Goal: Task Accomplishment & Management: Manage account settings

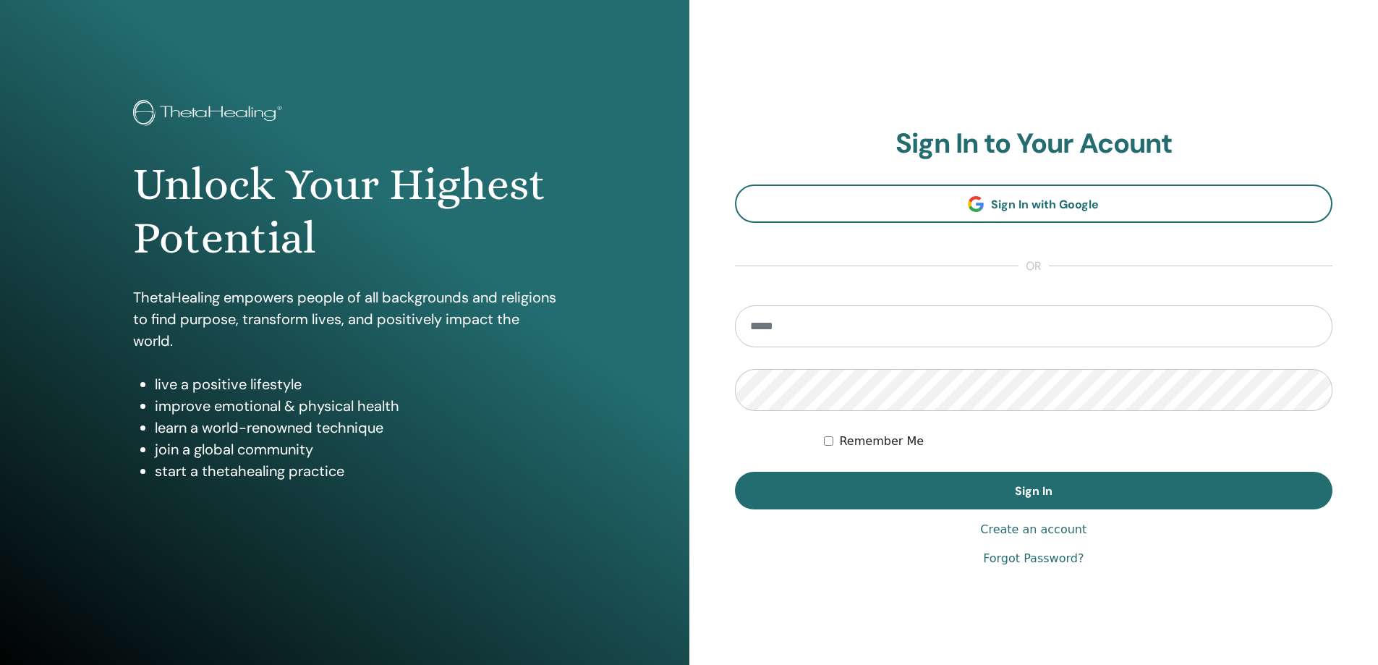
click at [803, 327] on input "email" at bounding box center [1034, 326] width 598 height 42
type input "**********"
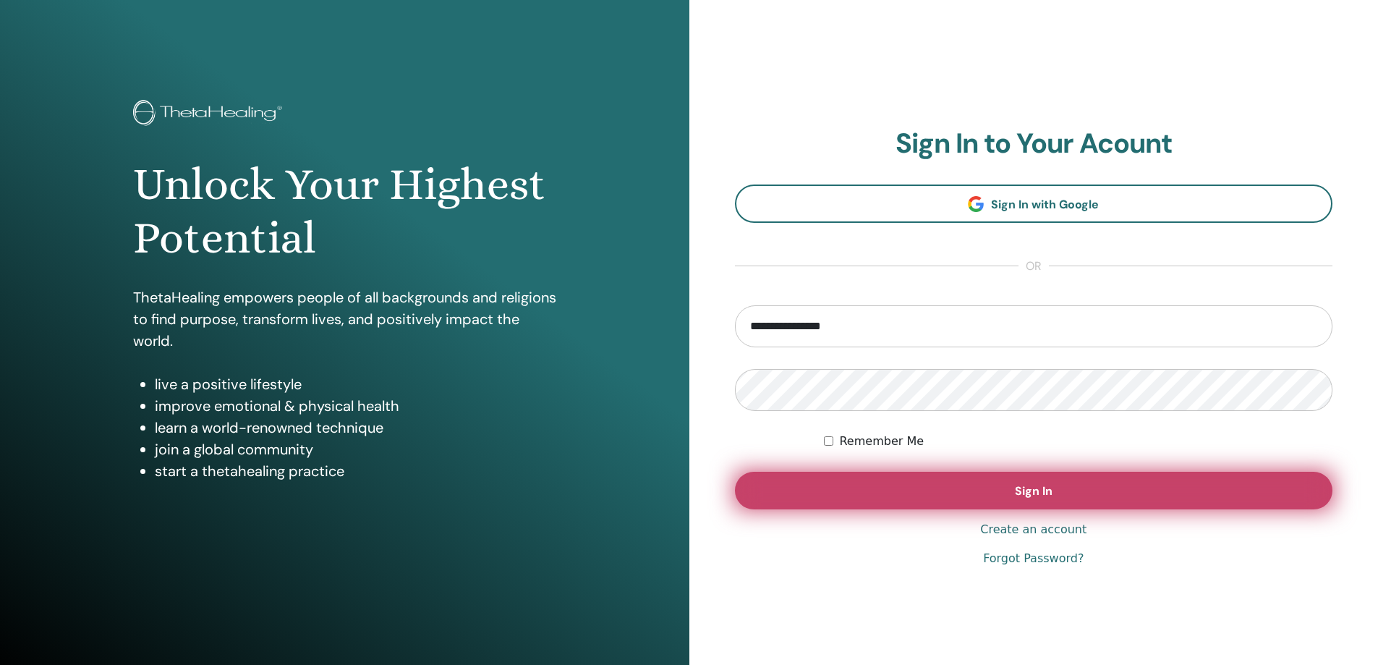
click at [895, 480] on button "Sign In" at bounding box center [1034, 491] width 598 height 38
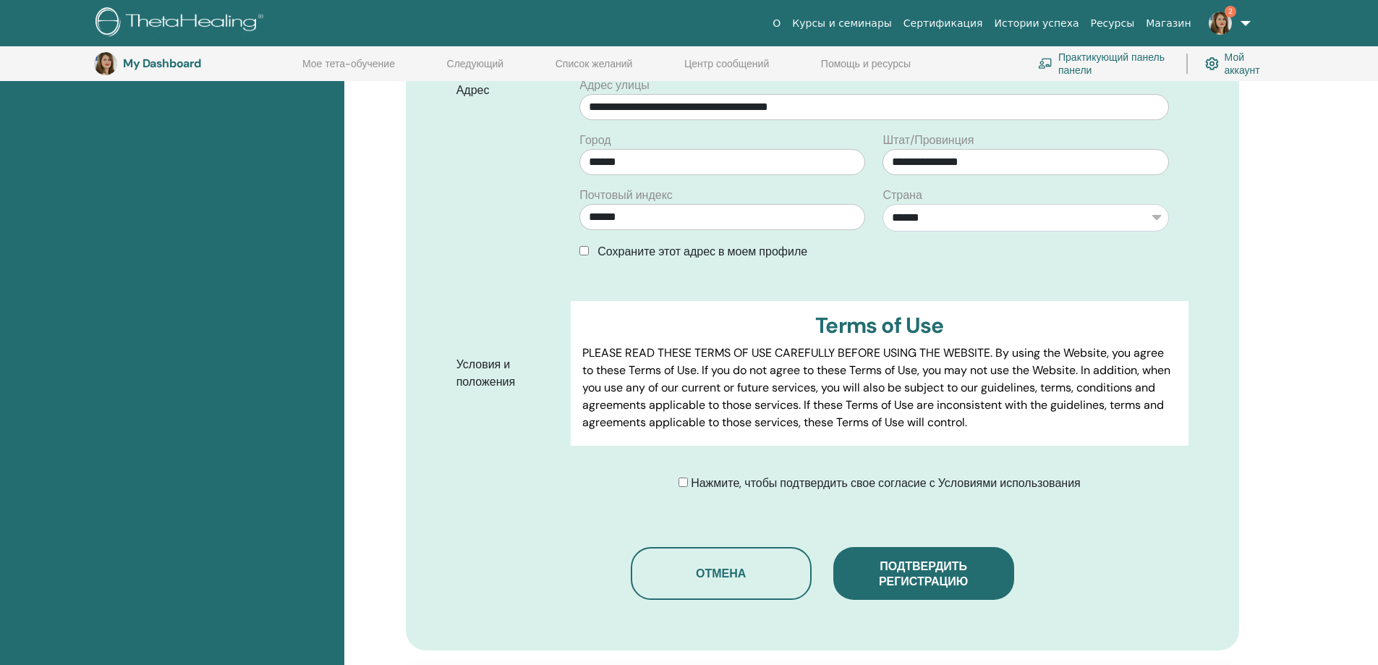
scroll to position [541, 0]
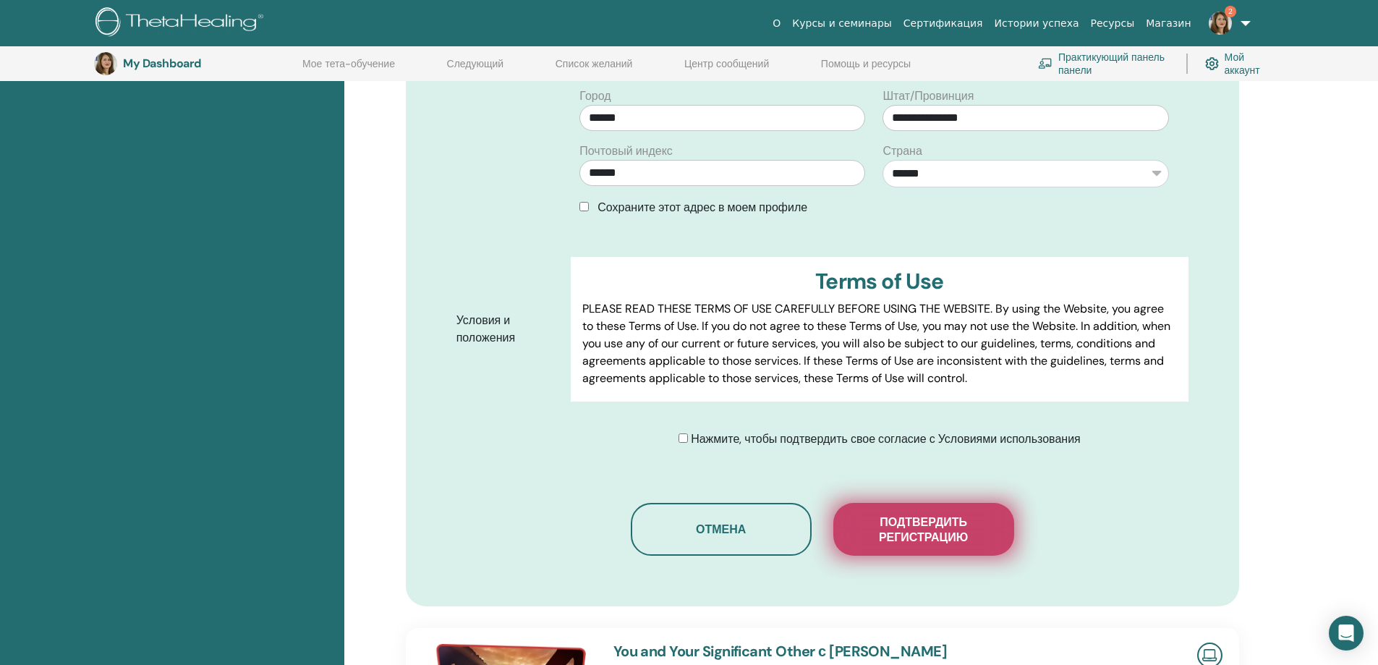
click at [889, 529] on span "Подтвердить регистрацию" at bounding box center [923, 529] width 145 height 30
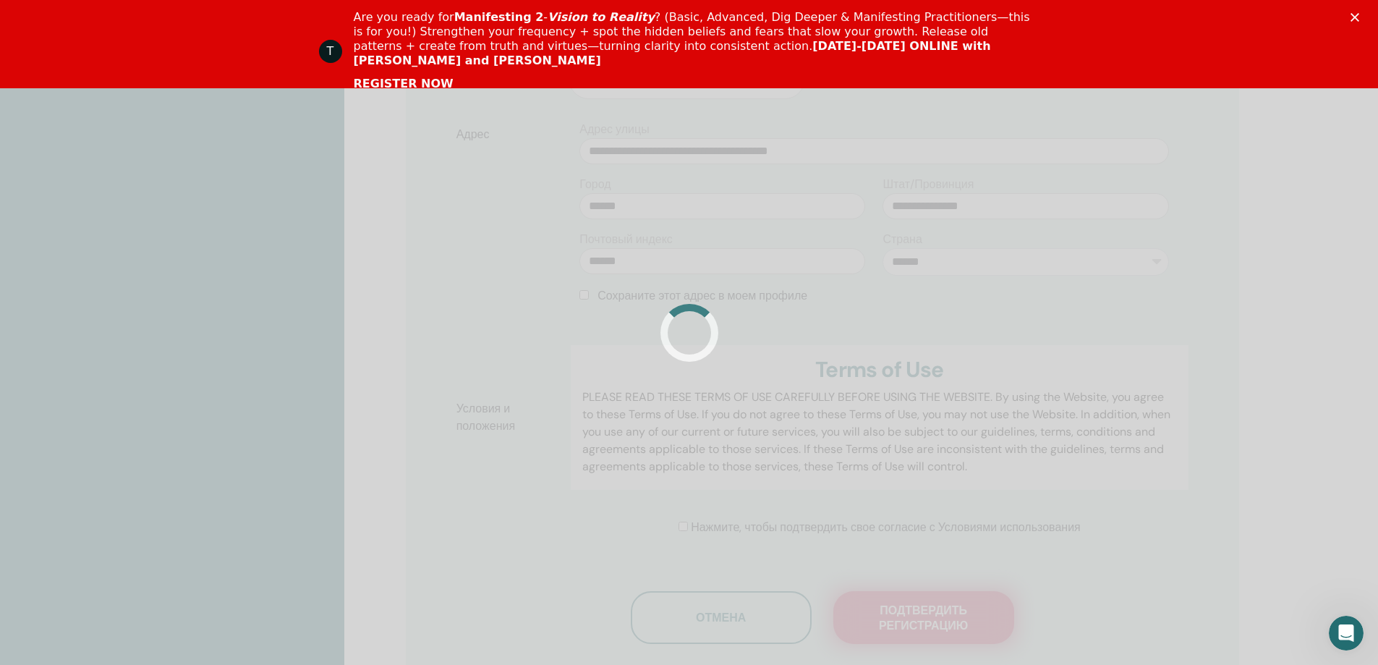
scroll to position [0, 0]
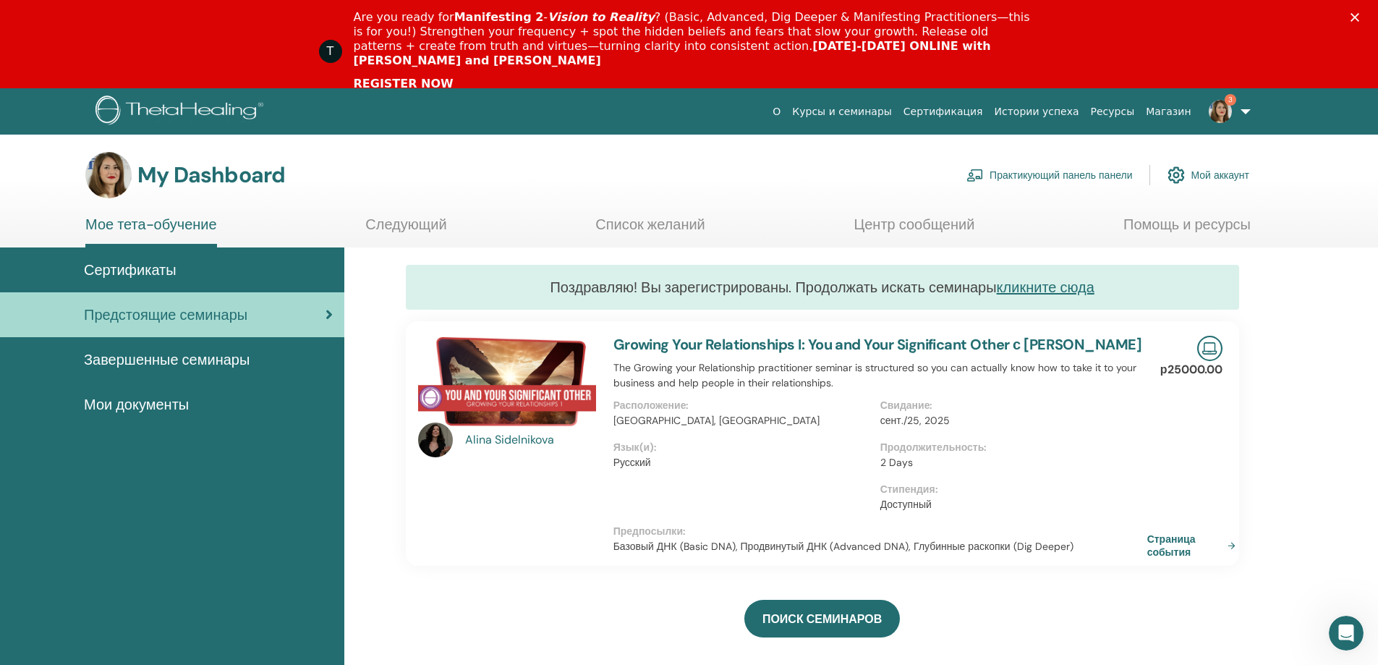
click at [150, 273] on span "Сертификаты" at bounding box center [130, 270] width 93 height 22
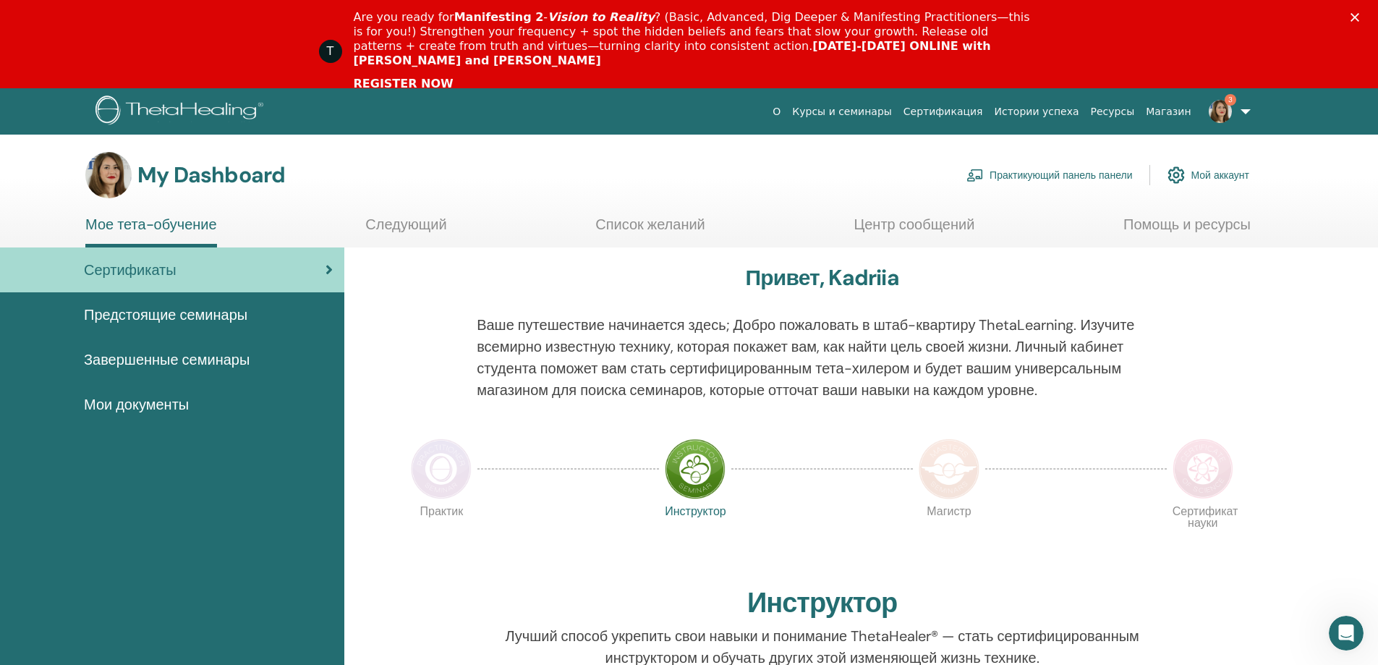
click at [163, 401] on span "Мои документы" at bounding box center [136, 404] width 105 height 22
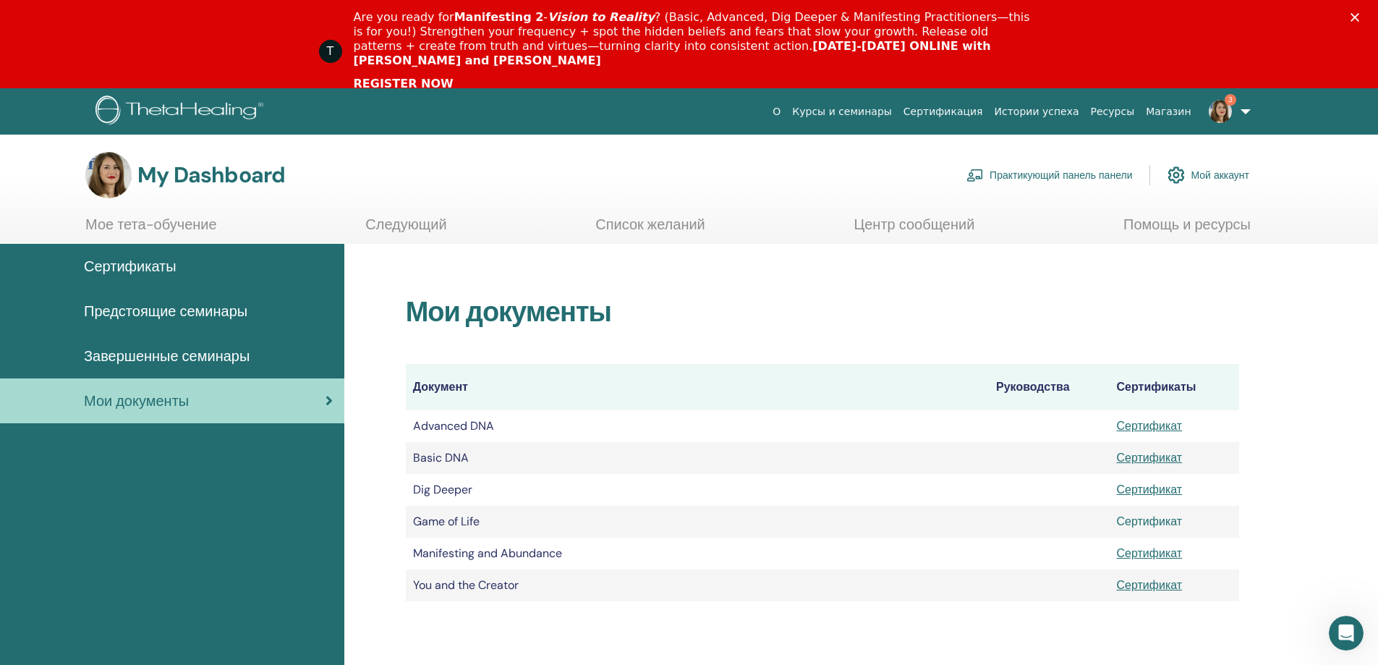
click at [1132, 518] on link "Сертификат" at bounding box center [1150, 521] width 66 height 15
click at [142, 351] on span "Завершенные семинары" at bounding box center [167, 356] width 166 height 22
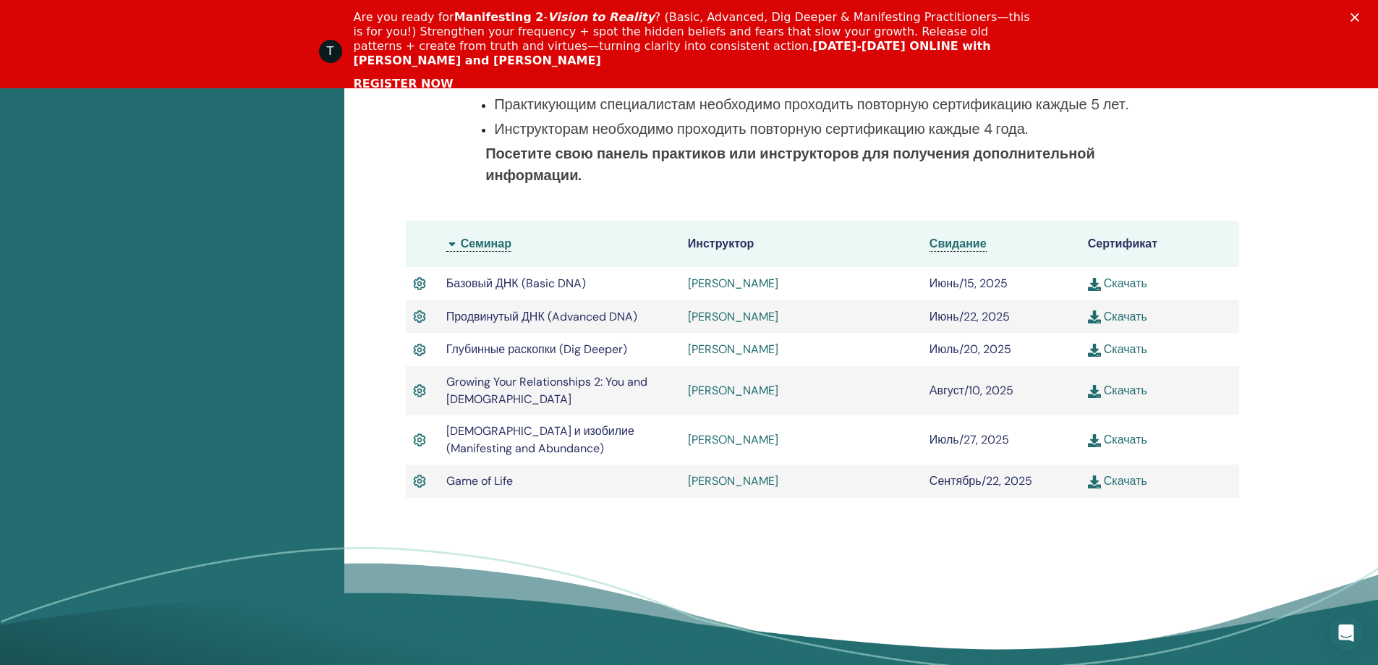
scroll to position [400, 0]
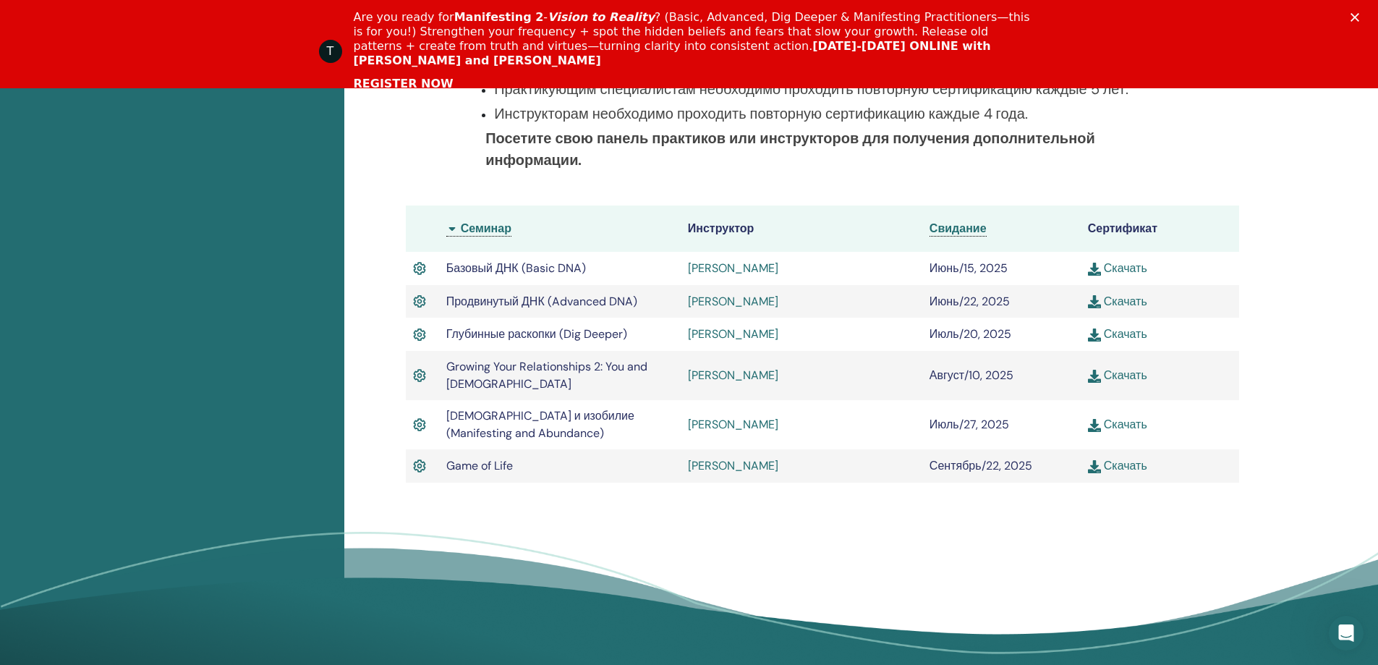
click at [1359, 15] on polygon "Закрыть" at bounding box center [1354, 17] width 9 height 9
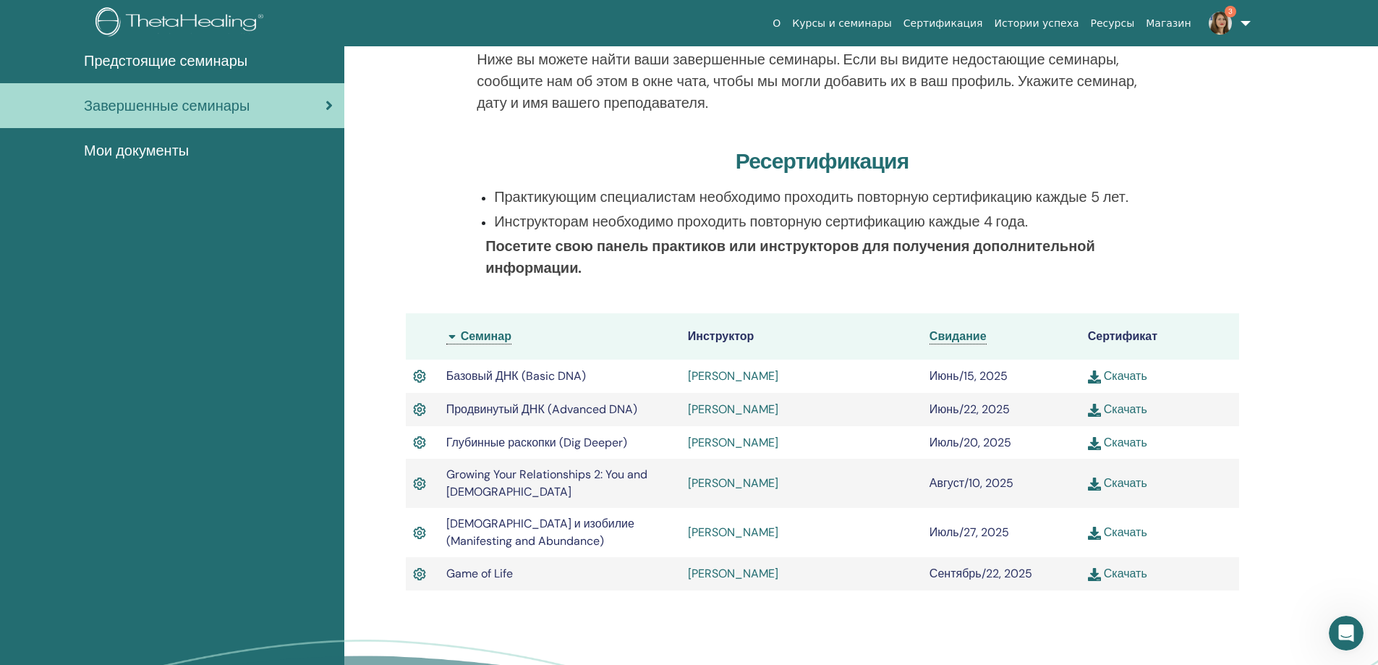
scroll to position [0, 0]
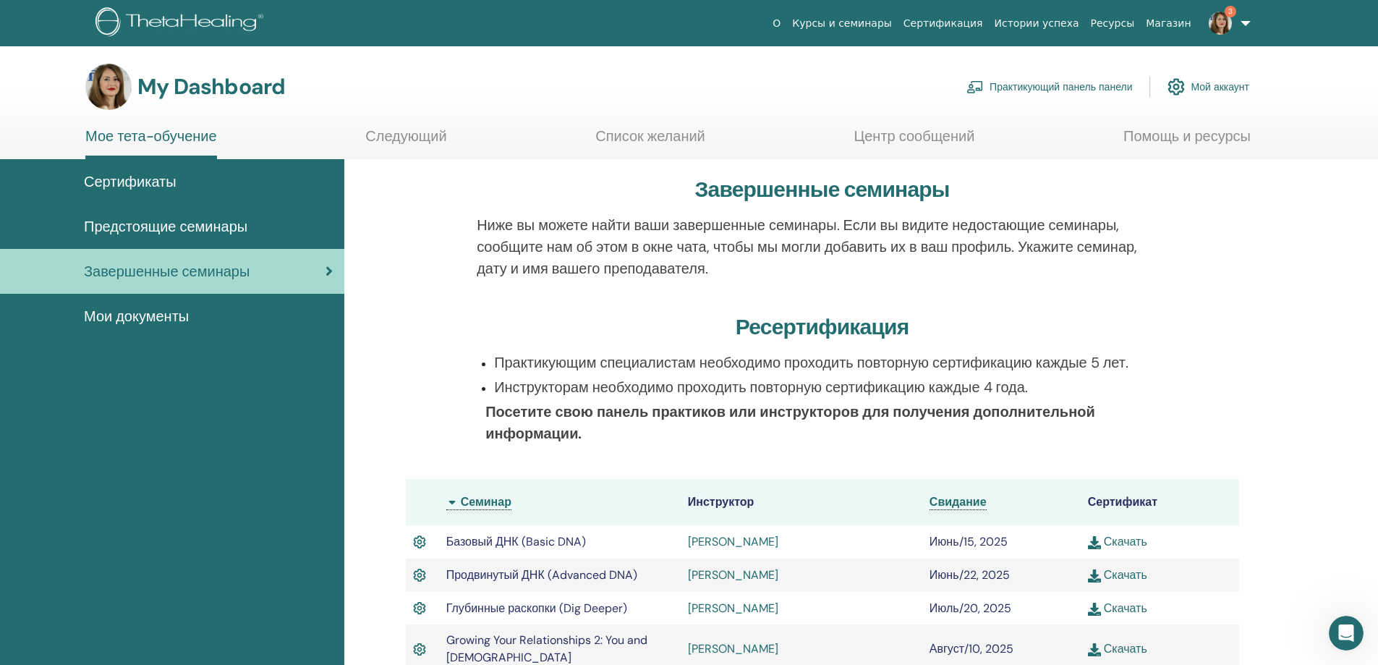
click at [153, 223] on span "Предстоящие семинары" at bounding box center [165, 227] width 163 height 22
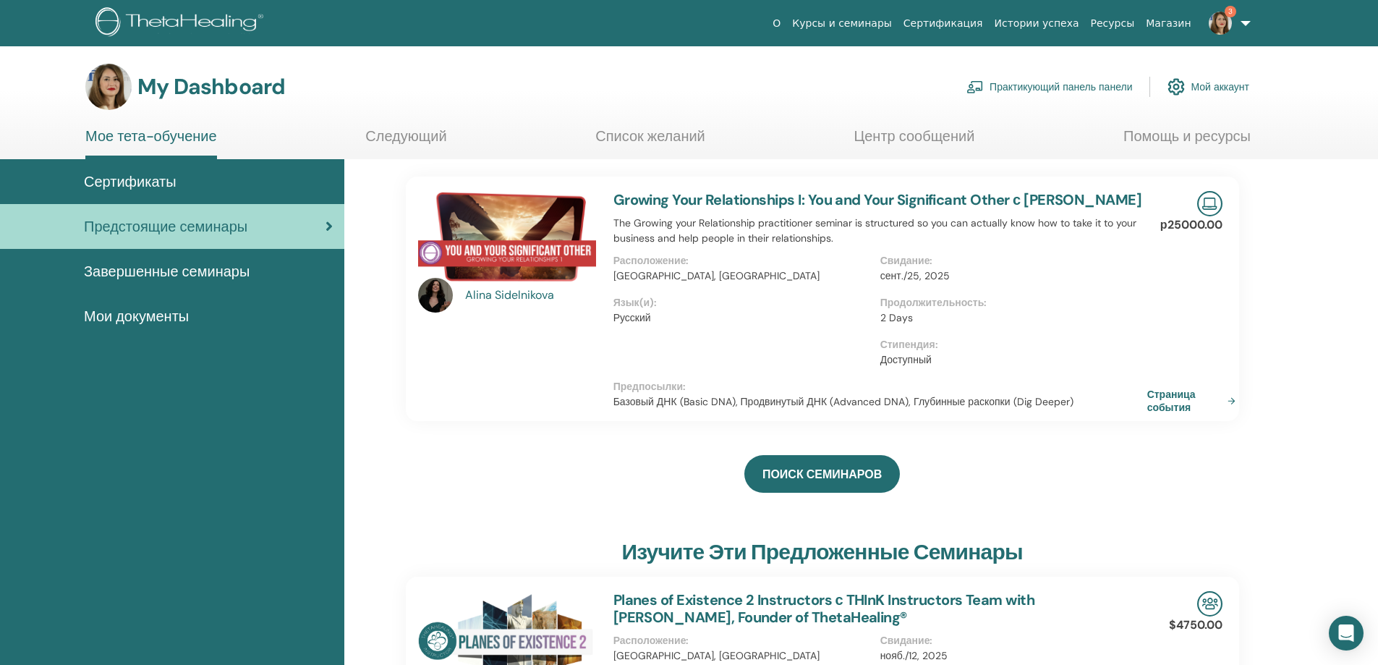
click at [136, 139] on link "Мое тета-обучение" at bounding box center [151, 143] width 132 height 32
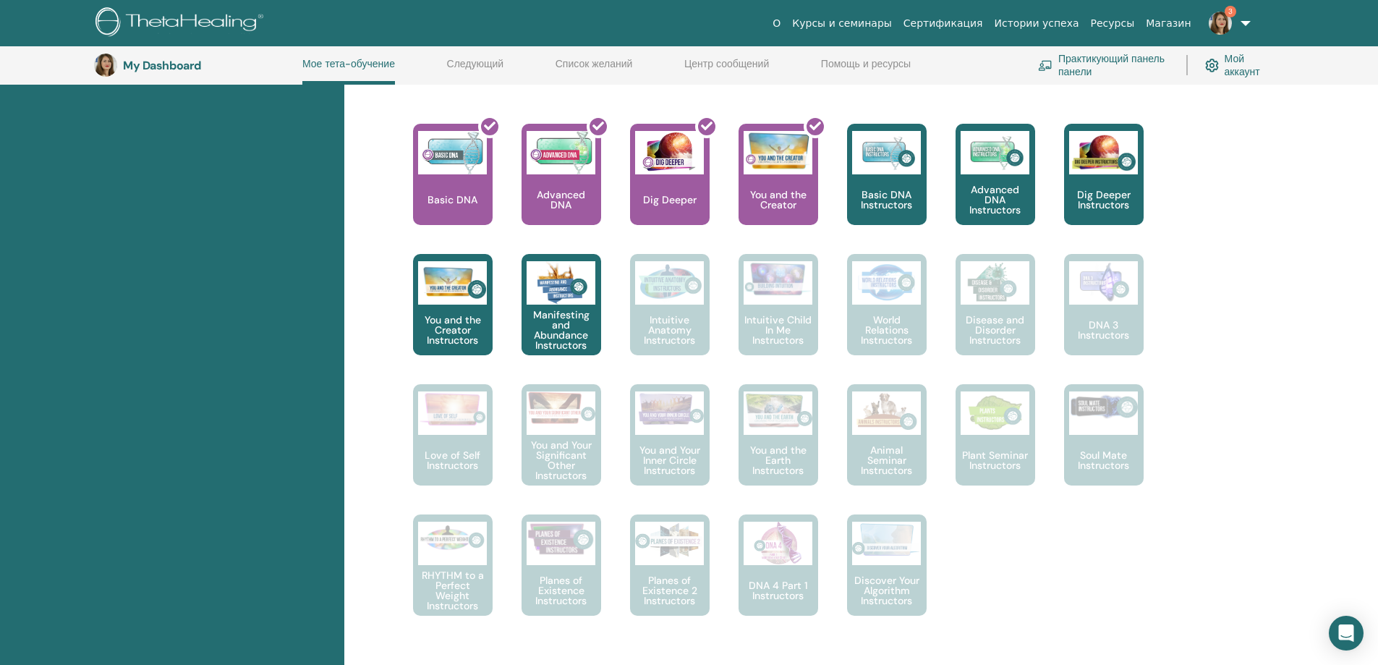
scroll to position [545, 0]
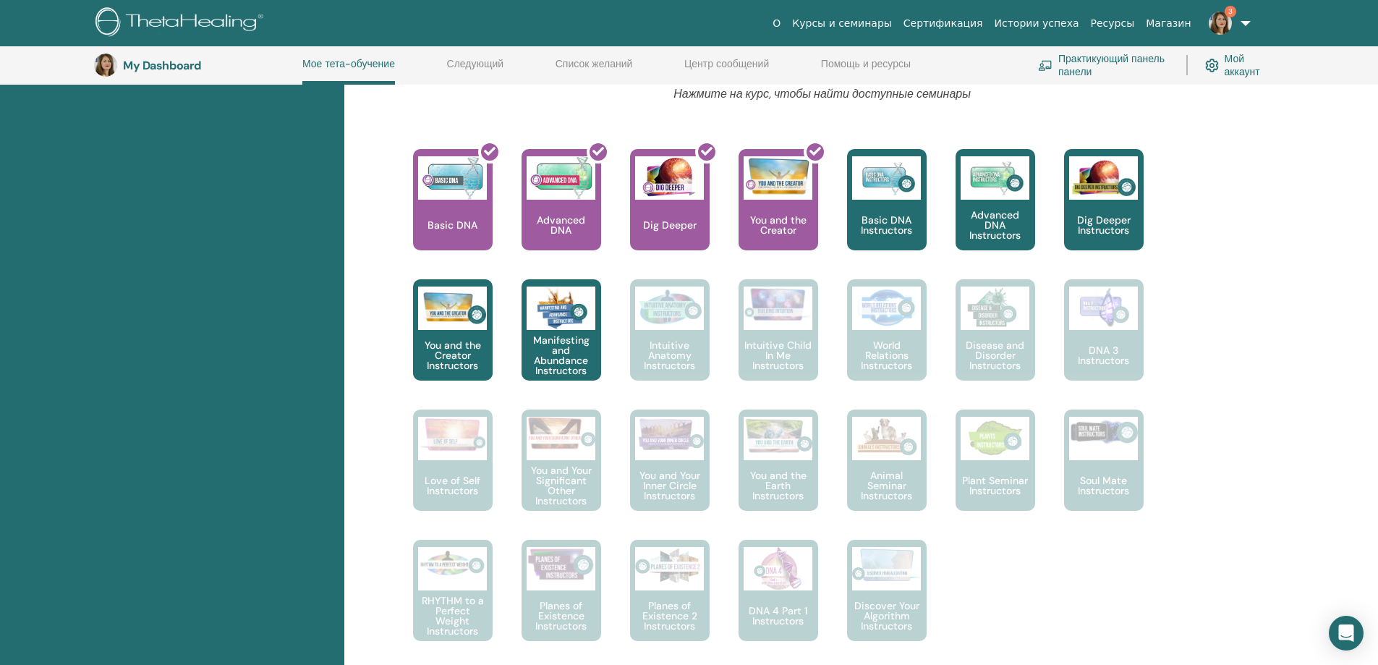
click at [1222, 25] on img at bounding box center [1220, 23] width 23 height 23
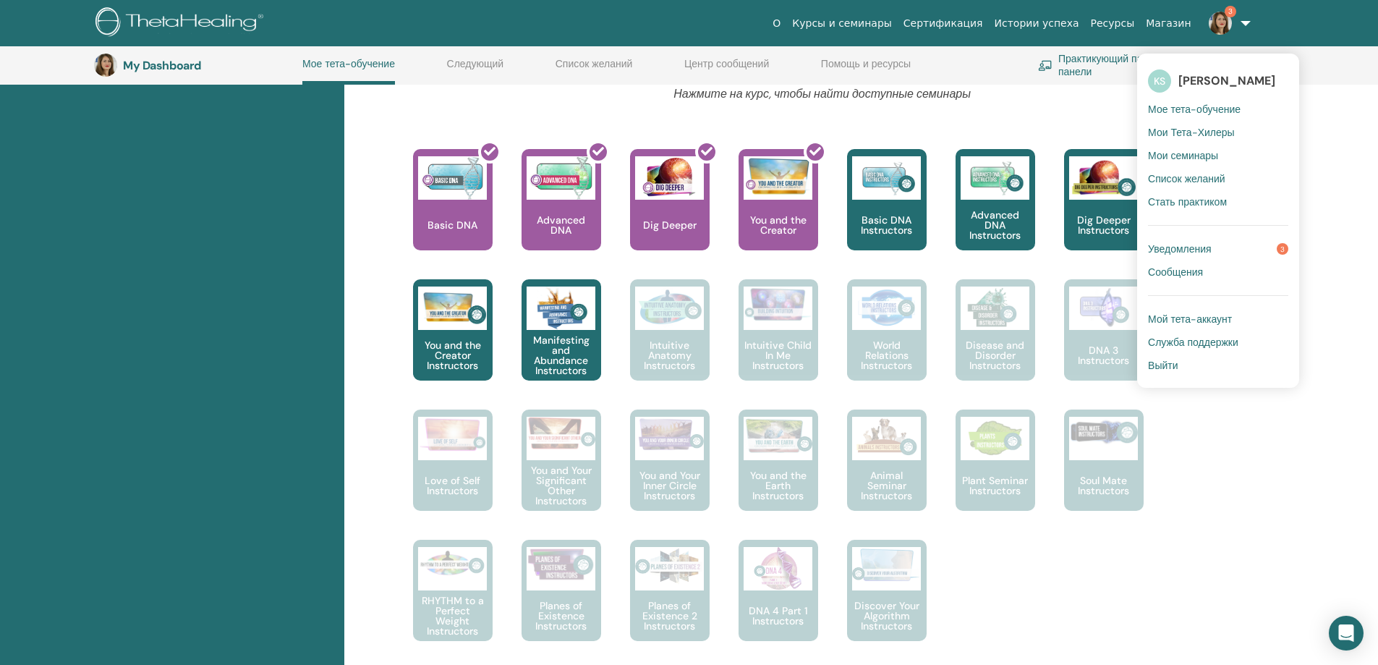
click at [1224, 247] on link "Уведомления 3" at bounding box center [1218, 248] width 140 height 23
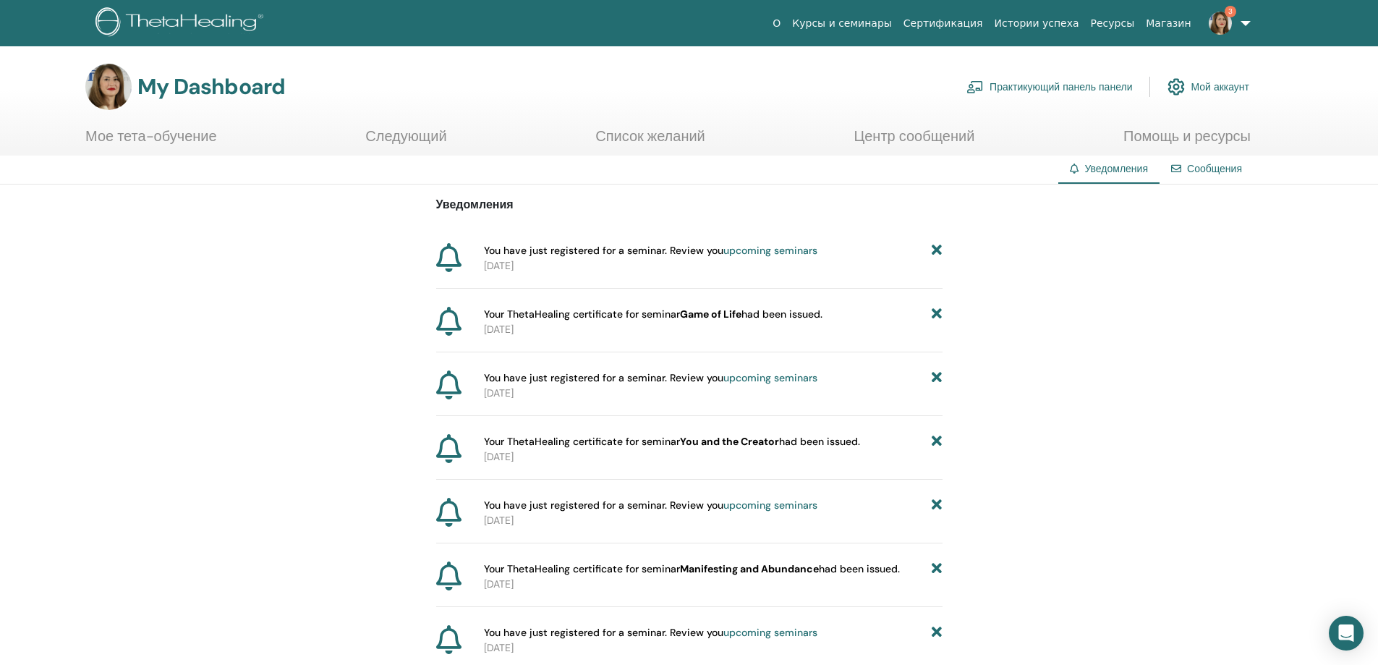
click at [1243, 20] on link "3" at bounding box center [1226, 23] width 59 height 46
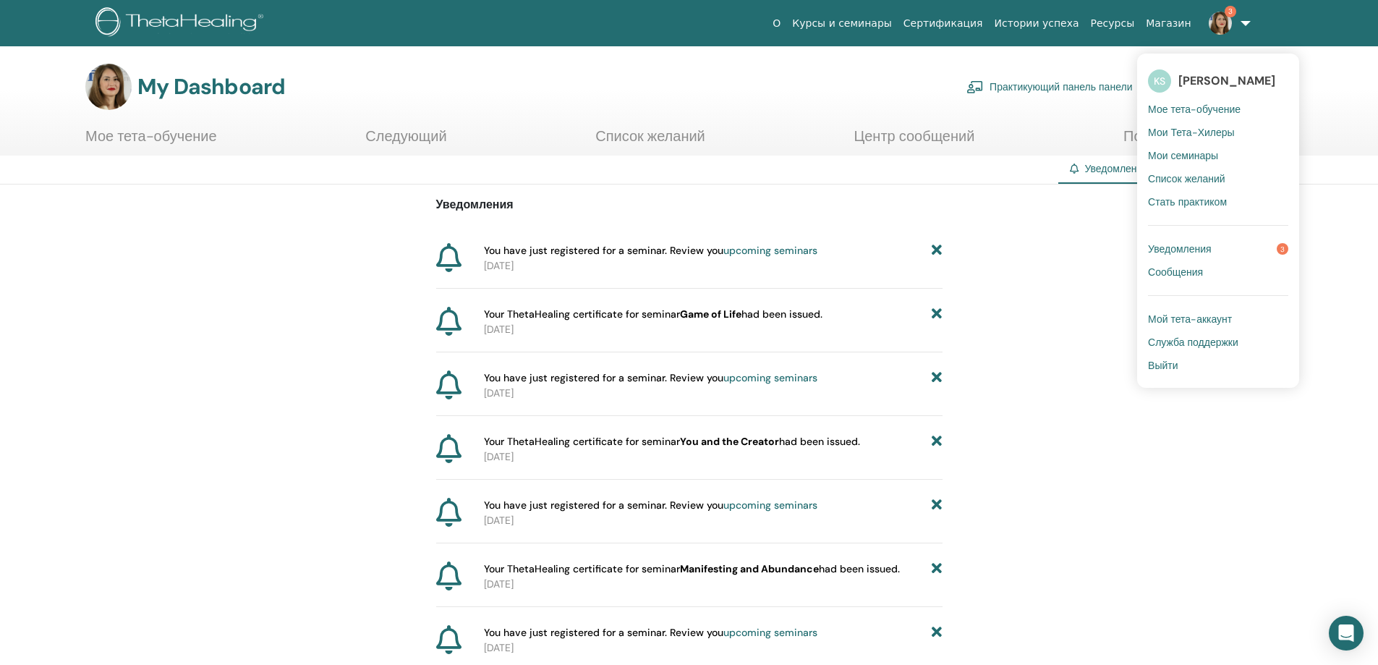
click at [1170, 357] on link "Выйти" at bounding box center [1218, 365] width 140 height 23
